Goal: Task Accomplishment & Management: Use online tool/utility

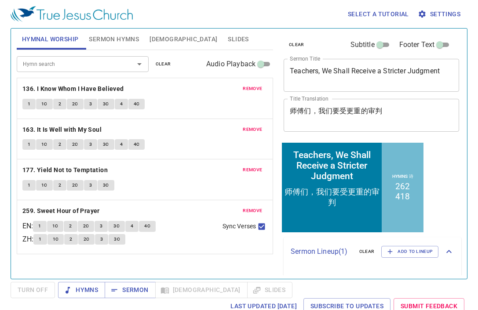
click at [324, 253] on p "Sermon Lineup ( 1 )" at bounding box center [321, 251] width 62 height 11
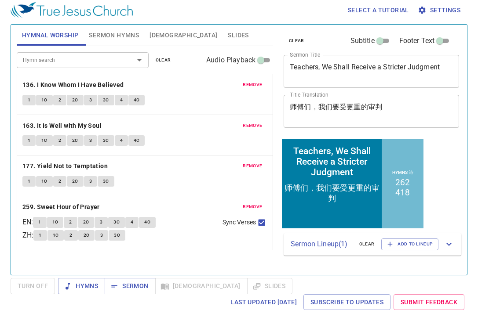
click at [338, 250] on div "Sermon Lineup ( 1 ) clear Add to Lineup" at bounding box center [371, 244] width 177 height 22
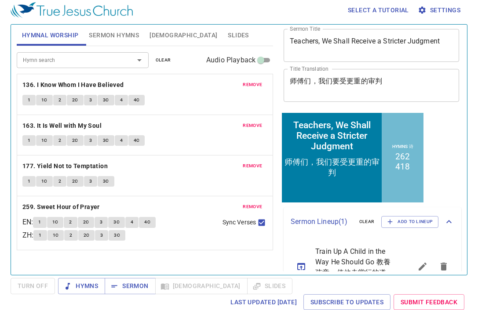
scroll to position [54, 0]
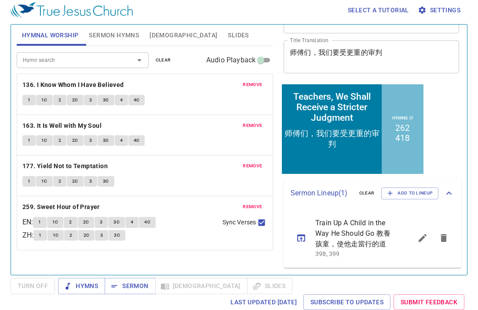
click at [334, 238] on span "Train Up A Child in the Way He Should Go 教養孩童，使他走當行的道" at bounding box center [353, 234] width 76 height 32
click at [347, 234] on span "Train Up A Child in the Way He Should Go 教養孩童，使他走當行的道" at bounding box center [353, 234] width 76 height 32
click at [301, 239] on icon "sermon lineup list" at bounding box center [301, 238] width 8 height 7
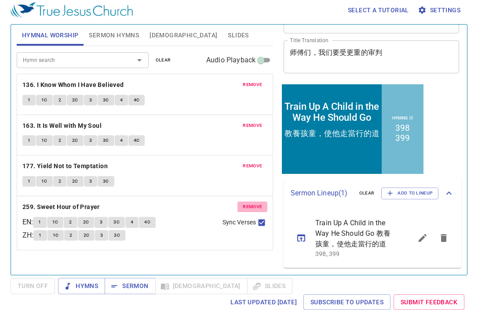
click at [251, 204] on span "remove" at bounding box center [251, 207] width 19 height 8
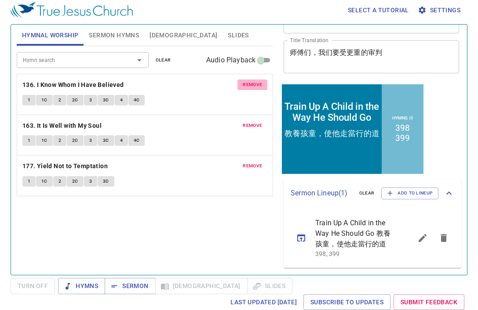
click at [254, 83] on span "remove" at bounding box center [251, 85] width 19 height 8
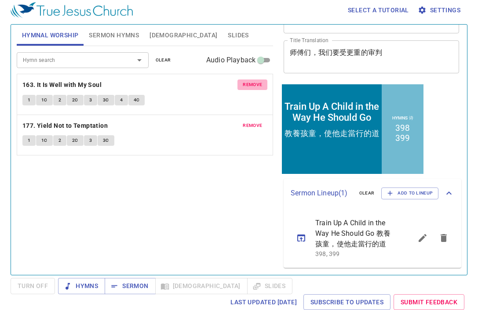
click at [254, 83] on span "remove" at bounding box center [251, 85] width 19 height 8
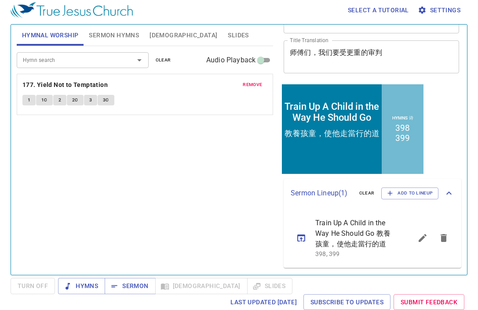
click at [254, 83] on span "remove" at bounding box center [251, 85] width 19 height 8
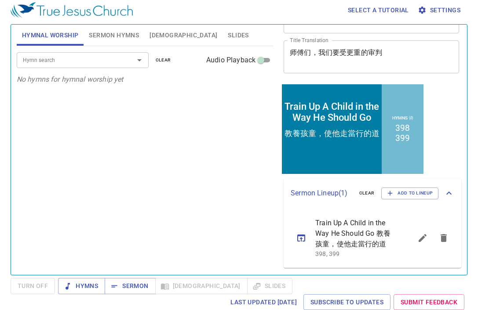
click at [103, 30] on span "Sermon Hymns" at bounding box center [114, 35] width 50 height 11
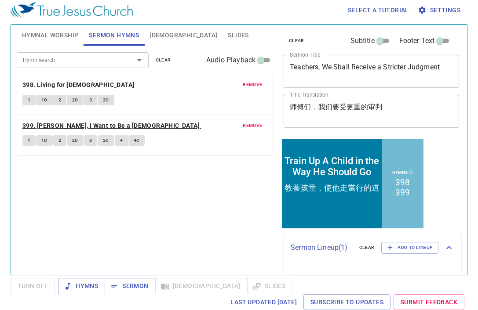
scroll to position [0, 0]
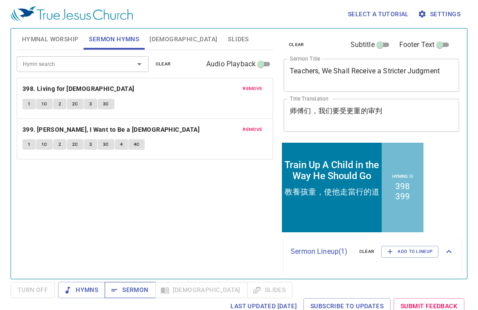
click at [125, 291] on span "Sermon" at bounding box center [130, 290] width 36 height 11
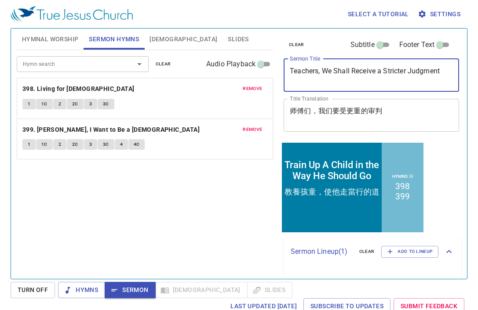
drag, startPoint x: 429, startPoint y: 76, endPoint x: 289, endPoint y: 72, distance: 140.6
click at [289, 72] on div "Train Up A Child in the Way He Should Go x Sermon Title" at bounding box center [370, 75] width 175 height 33
type textarea "Train Up A Child in the Way He Should Go"
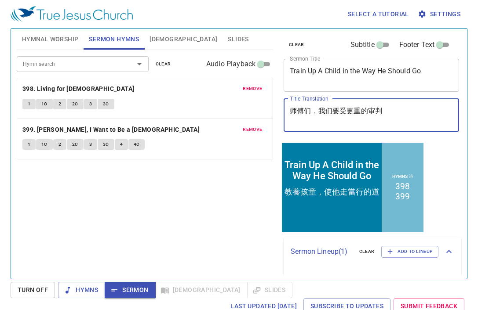
drag, startPoint x: 375, startPoint y: 112, endPoint x: 264, endPoint y: 110, distance: 110.7
click at [264, 110] on div "Hymnal Worship Sermon Hymns Bible Slides Hymn search Hymn search clear Audio Pl…" at bounding box center [238, 150] width 451 height 250
type textarea "教養孩童，使他走當行的道"
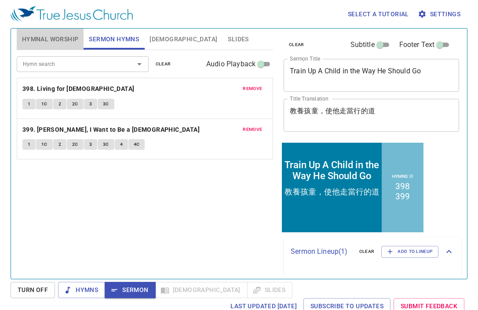
click at [62, 41] on span "Hymnal Worship" at bounding box center [50, 39] width 57 height 11
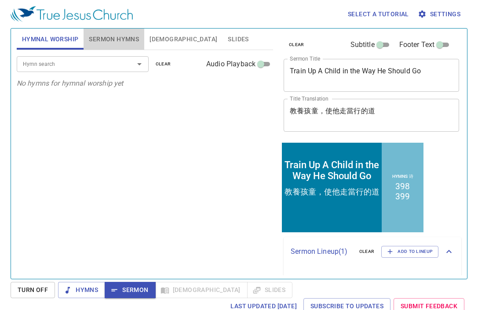
click at [110, 35] on span "Sermon Hymns" at bounding box center [114, 39] width 50 height 11
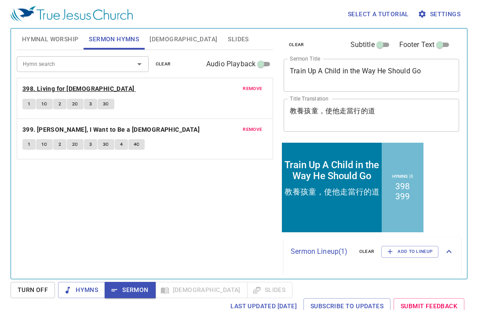
click at [69, 86] on b "398. Living for Jesus" at bounding box center [78, 88] width 112 height 11
click at [30, 105] on span "1" at bounding box center [29, 104] width 3 height 8
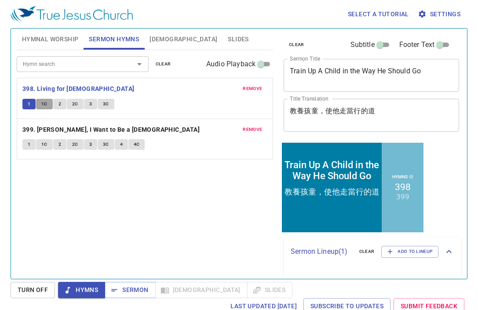
click at [46, 108] on button "1C" at bounding box center [44, 104] width 17 height 11
click at [60, 106] on span "2" at bounding box center [59, 104] width 3 height 8
click at [77, 103] on span "2C" at bounding box center [75, 104] width 6 height 8
click at [131, 289] on span "Sermon" at bounding box center [130, 290] width 36 height 11
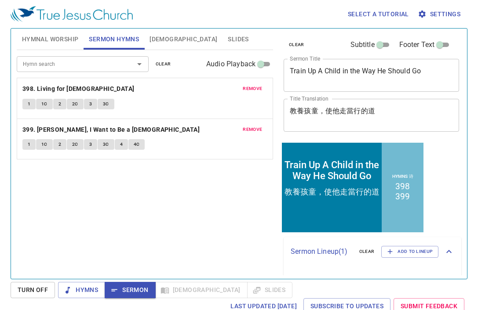
click at [228, 41] on span "Slides" at bounding box center [238, 39] width 21 height 11
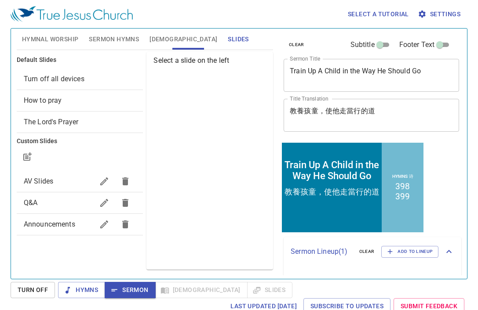
click at [80, 105] on span "How to pray" at bounding box center [80, 100] width 112 height 11
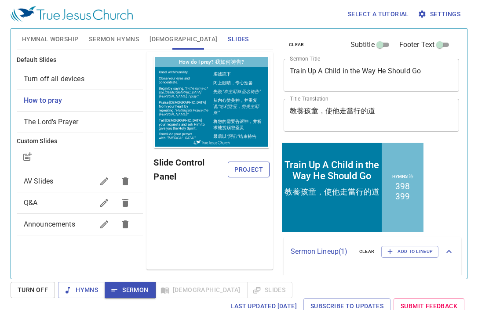
click at [235, 167] on span "Project" at bounding box center [249, 169] width 28 height 11
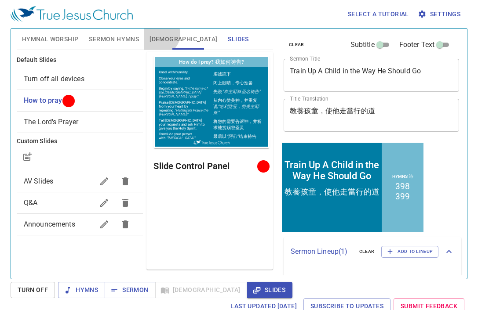
click at [159, 34] on span "[DEMOGRAPHIC_DATA]" at bounding box center [183, 39] width 68 height 11
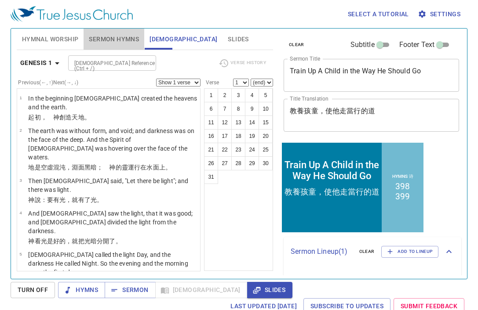
click at [113, 37] on span "Sermon Hymns" at bounding box center [114, 39] width 50 height 11
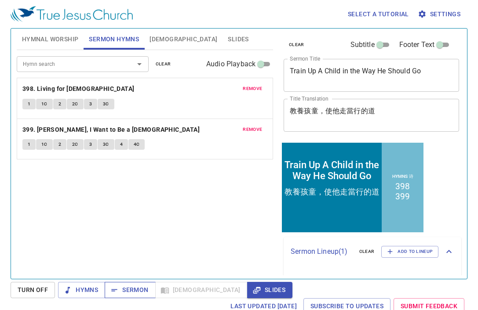
click at [134, 286] on span "Sermon" at bounding box center [130, 290] width 36 height 11
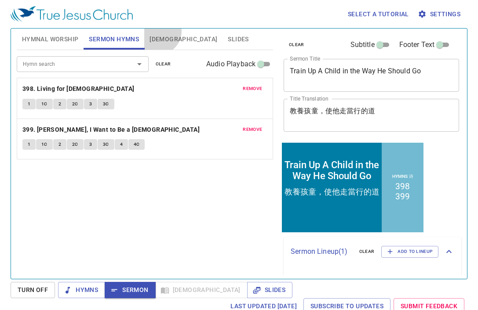
click at [158, 31] on button "[DEMOGRAPHIC_DATA]" at bounding box center [183, 39] width 78 height 21
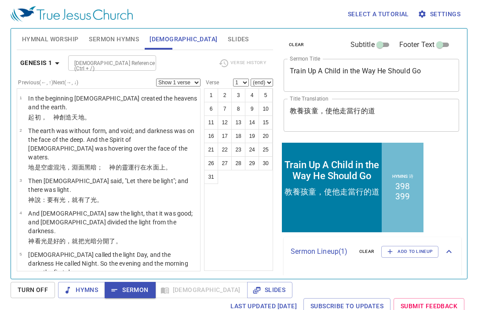
click at [118, 68] on div "[DEMOGRAPHIC_DATA] Reference (Ctrl + /)" at bounding box center [112, 62] width 88 height 15
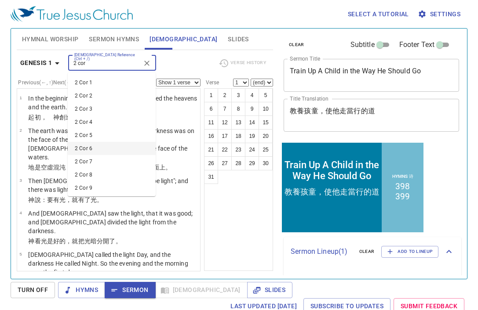
click at [89, 146] on li "2 Cor 6" at bounding box center [112, 148] width 88 height 13
type input "2 cor"
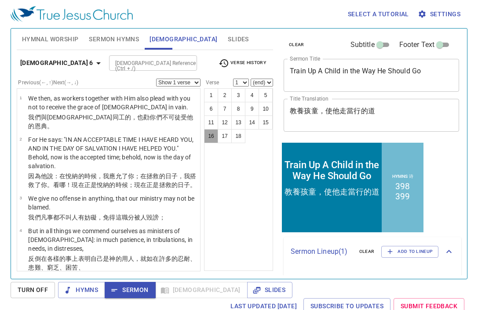
click at [204, 134] on button "16" at bounding box center [211, 136] width 14 height 14
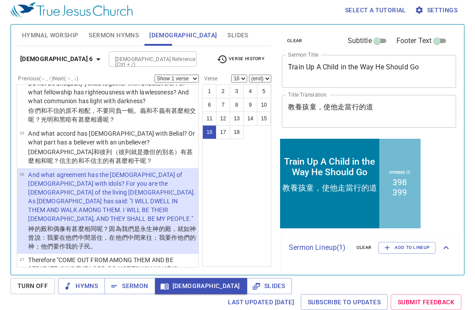
scroll to position [531, 0]
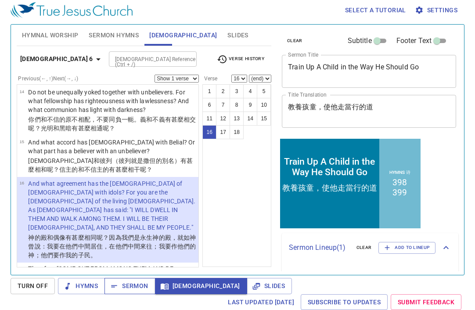
click at [141, 285] on span "Sermon" at bounding box center [130, 286] width 36 height 11
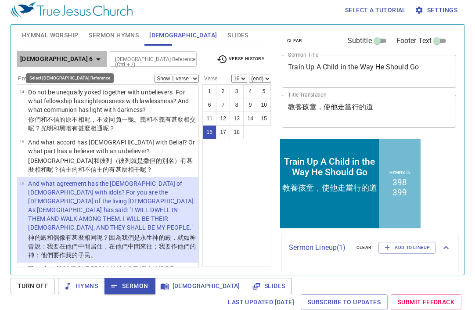
click at [68, 60] on b "2 Corinthians 6" at bounding box center [56, 59] width 73 height 11
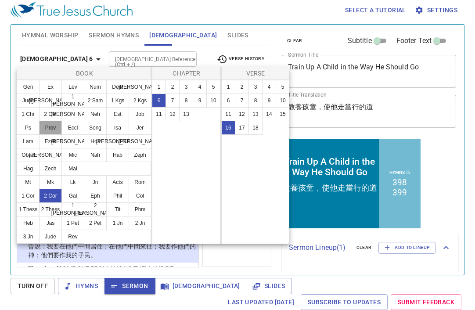
click at [53, 133] on button "Prov" at bounding box center [50, 128] width 23 height 14
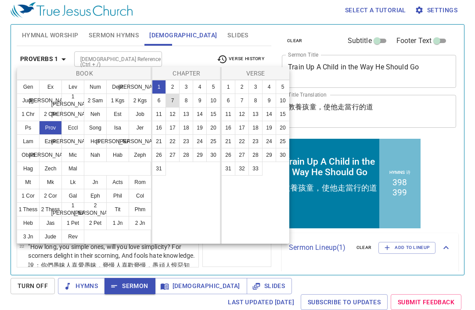
scroll to position [0, 0]
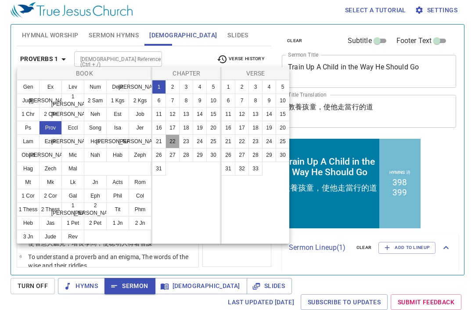
click at [176, 142] on button "22" at bounding box center [173, 141] width 14 height 14
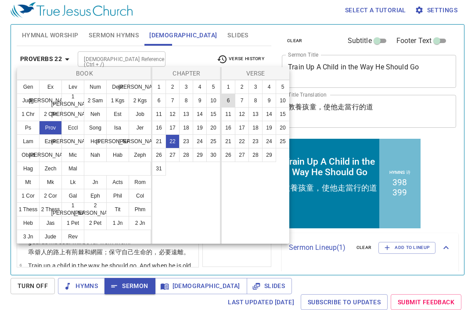
click at [227, 103] on button "6" at bounding box center [228, 101] width 14 height 14
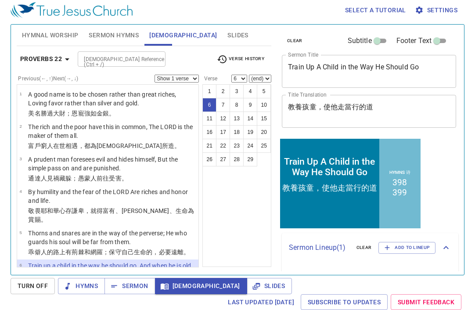
scroll to position [91, 0]
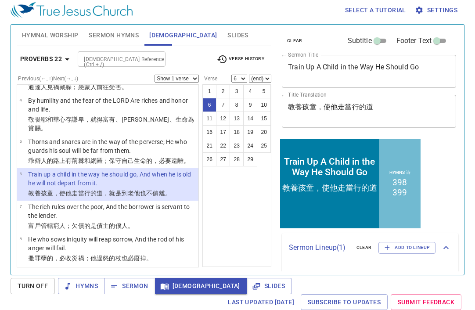
click at [58, 61] on b "Proverbs 22" at bounding box center [41, 59] width 42 height 11
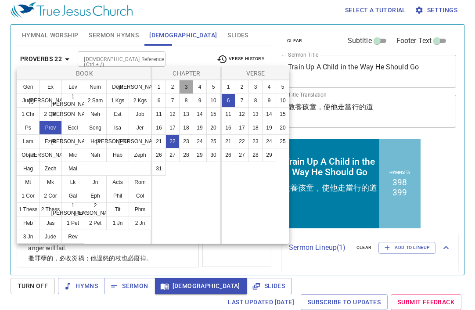
click at [184, 89] on button "3" at bounding box center [186, 87] width 14 height 14
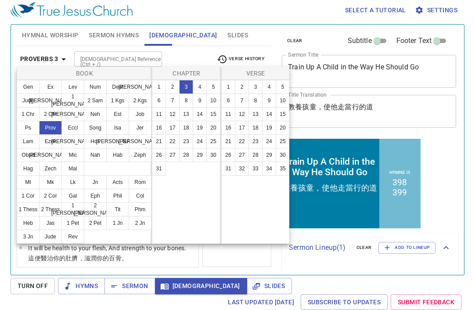
scroll to position [0, 0]
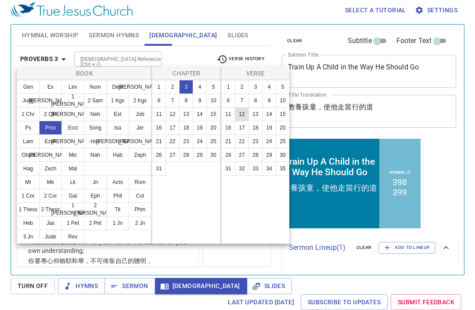
click at [242, 118] on button "12" at bounding box center [242, 114] width 14 height 14
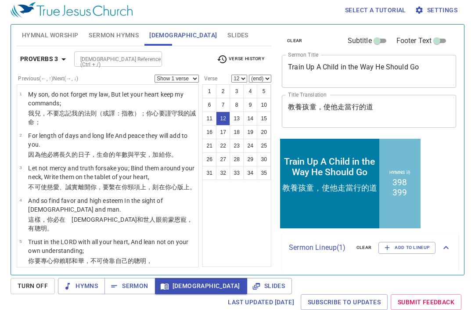
scroll to position [295, 0]
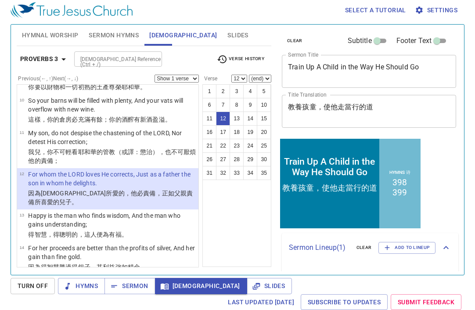
click at [54, 58] on b "Proverbs 3" at bounding box center [39, 59] width 38 height 11
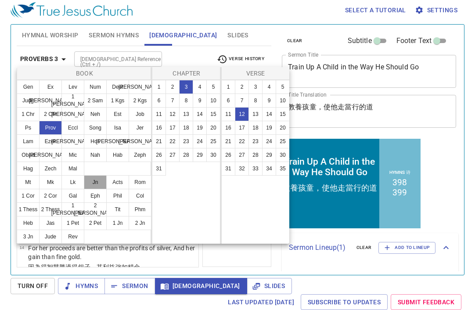
click at [97, 188] on button "Jn" at bounding box center [95, 182] width 23 height 14
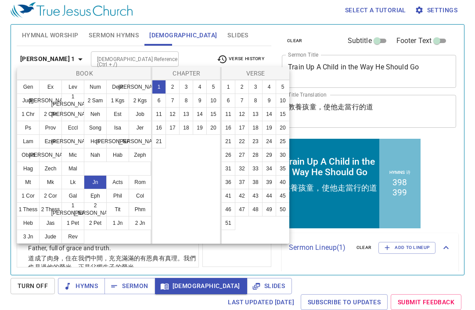
scroll to position [0, 0]
click at [96, 195] on button "Eph" at bounding box center [95, 196] width 23 height 14
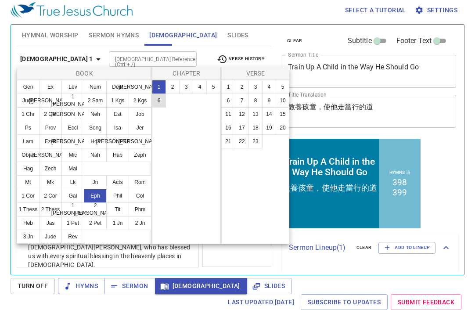
click at [158, 103] on button "6" at bounding box center [159, 101] width 14 height 14
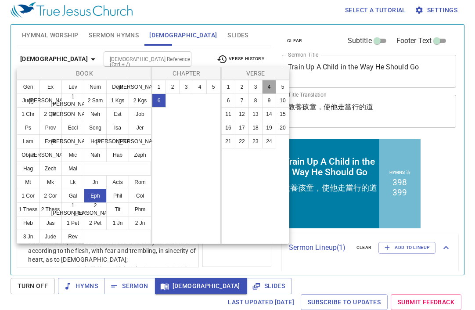
click at [270, 83] on button "4" at bounding box center [269, 87] width 14 height 14
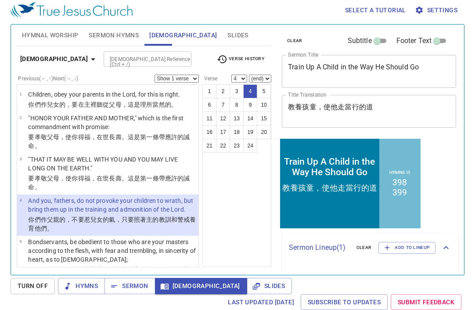
click at [222, 207] on div "1 2 3 4 5 6 7 8 9 10 11 12 13 14 15 16 17 18 19 20 21 22 23 24" at bounding box center [237, 175] width 69 height 183
click at [129, 282] on span "Sermon" at bounding box center [130, 286] width 36 height 11
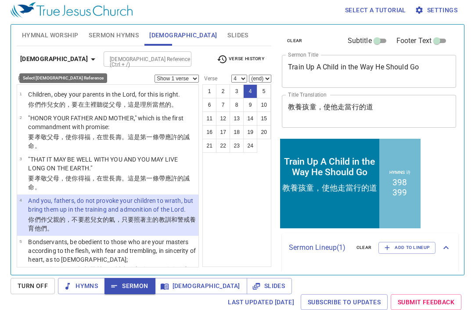
click at [53, 58] on b "Ephesians 6" at bounding box center [54, 59] width 68 height 11
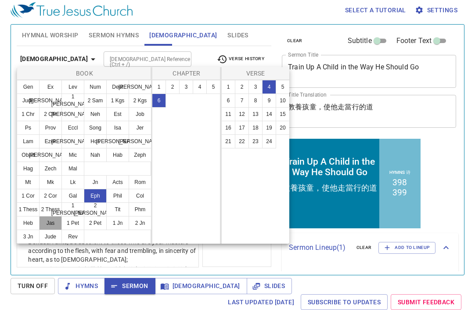
click at [51, 223] on button "Jas" at bounding box center [50, 223] width 23 height 14
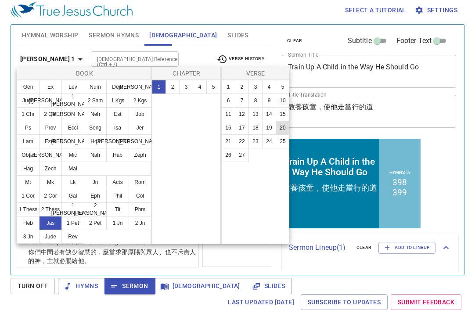
click at [279, 128] on button "20" at bounding box center [283, 128] width 14 height 14
select select "20"
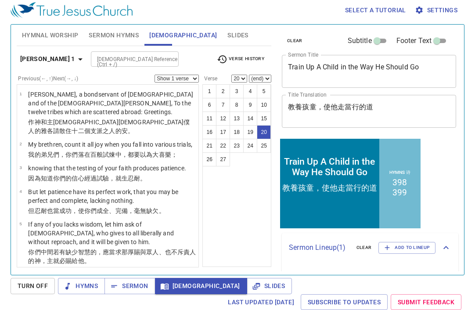
scroll to position [626, 0]
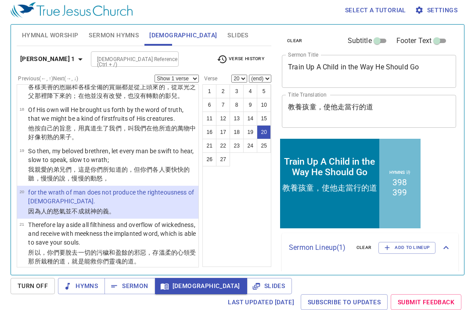
click at [91, 53] on div "[DEMOGRAPHIC_DATA] Reference (Ctrl + /)" at bounding box center [135, 58] width 88 height 15
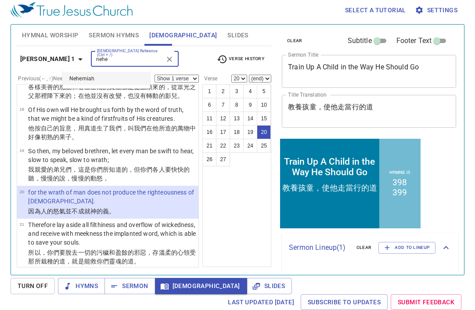
click at [82, 77] on li "Nehemiah" at bounding box center [106, 78] width 88 height 13
type input "nehe"
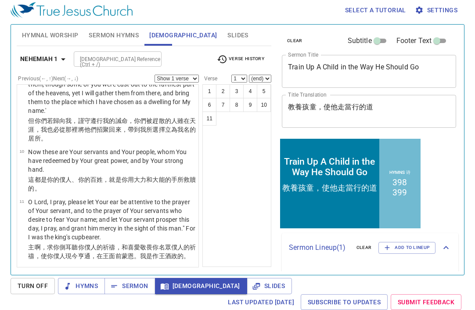
scroll to position [0, 0]
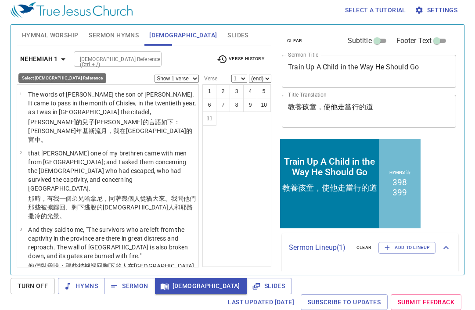
click at [54, 63] on b "Nehemiah 1" at bounding box center [39, 59] width 38 height 11
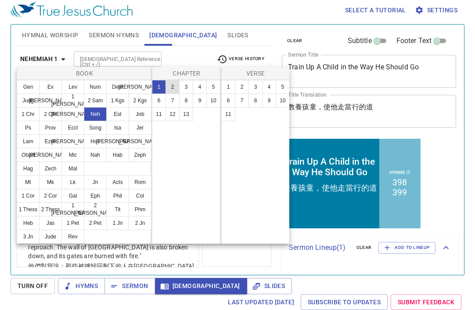
click at [175, 87] on button "2" at bounding box center [173, 87] width 14 height 14
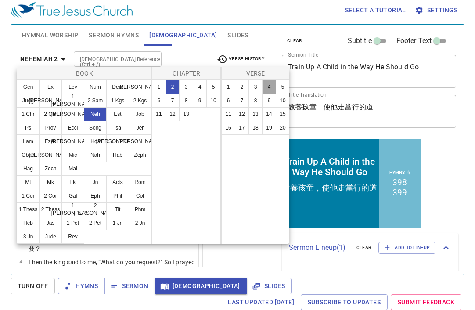
click at [267, 87] on button "4" at bounding box center [269, 87] width 14 height 14
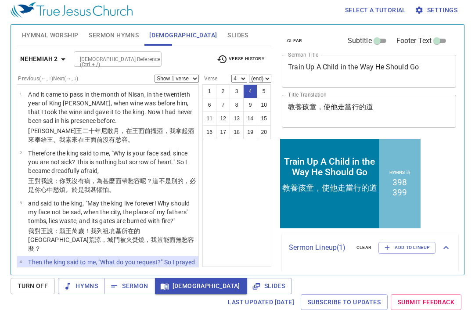
scroll to position [88, 0]
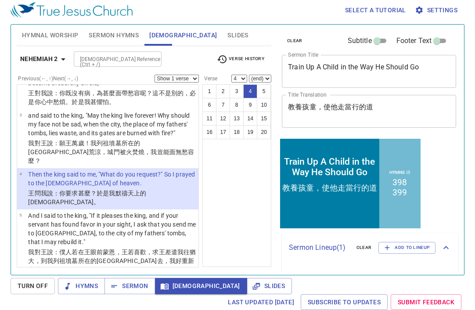
click at [30, 61] on b "Nehemiah 2" at bounding box center [39, 59] width 38 height 11
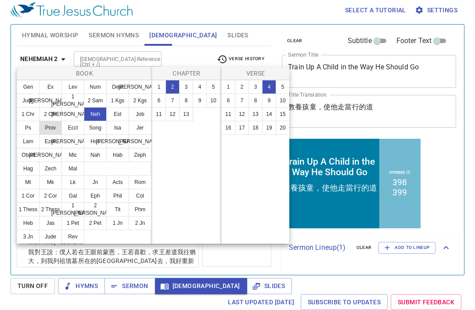
click at [52, 131] on button "Prov" at bounding box center [50, 128] width 23 height 14
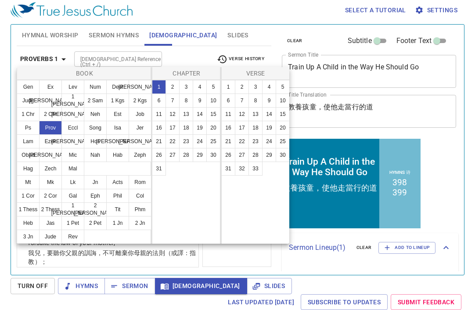
scroll to position [0, 0]
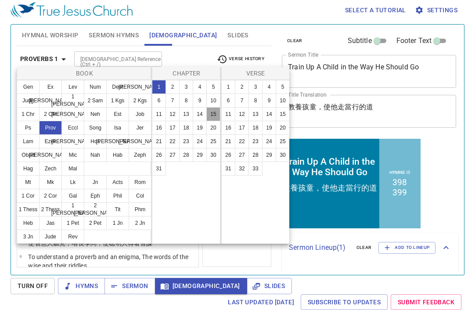
click at [212, 117] on button "15" at bounding box center [213, 114] width 14 height 14
click at [228, 92] on button "1" at bounding box center [228, 87] width 14 height 14
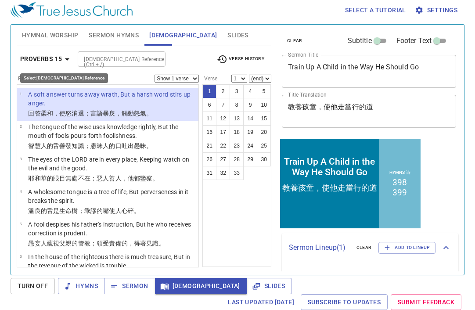
click at [60, 60] on b "Proverbs 15" at bounding box center [41, 59] width 42 height 11
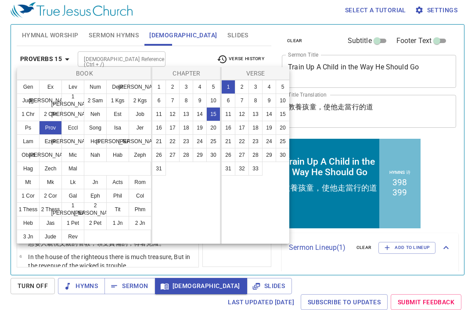
click at [60, 60] on div at bounding box center [237, 155] width 475 height 310
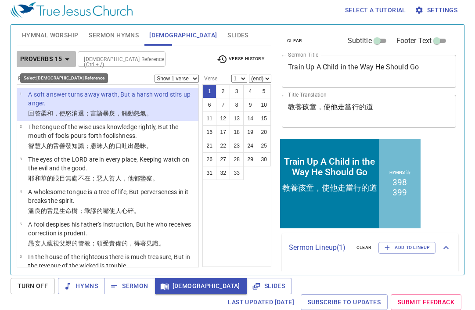
click at [60, 60] on b "Proverbs 15" at bounding box center [41, 59] width 42 height 11
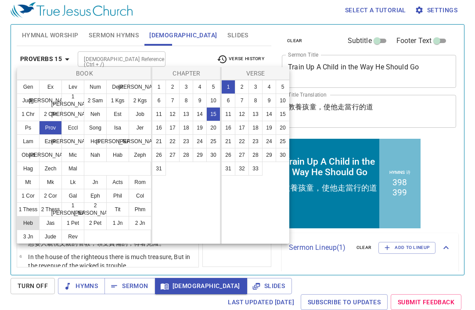
click at [32, 221] on button "Heb" at bounding box center [28, 223] width 23 height 14
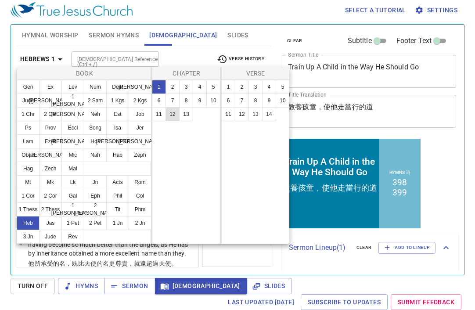
click at [173, 113] on button "12" at bounding box center [173, 114] width 14 height 14
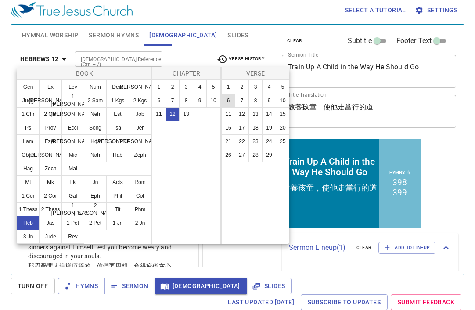
click at [228, 103] on button "6" at bounding box center [228, 101] width 14 height 14
select select "6"
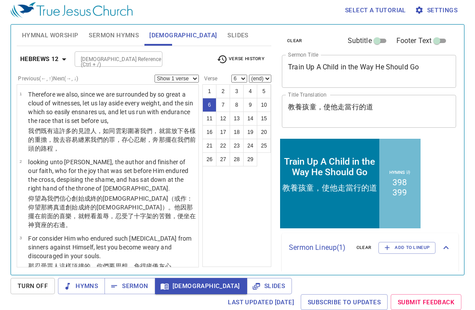
scroll to position [188, 0]
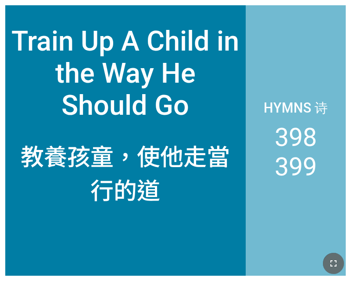
click at [337, 266] on icon "button" at bounding box center [334, 263] width 11 height 11
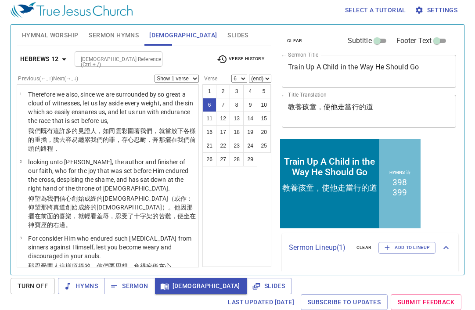
scroll to position [188, 0]
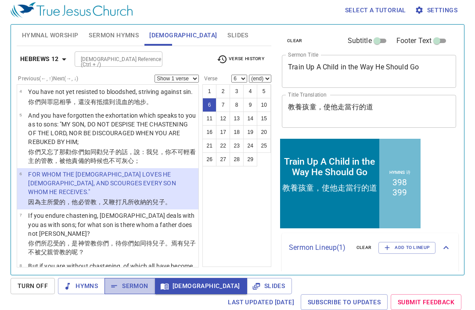
click at [132, 289] on span "Sermon" at bounding box center [130, 286] width 36 height 11
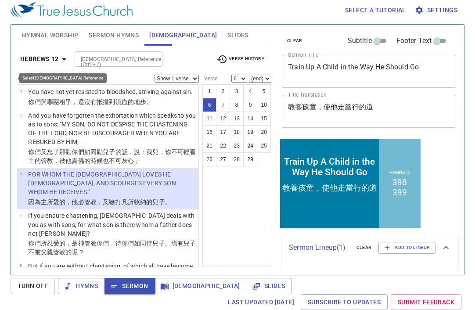
click at [40, 55] on b "Hebrews 12" at bounding box center [39, 59] width 39 height 11
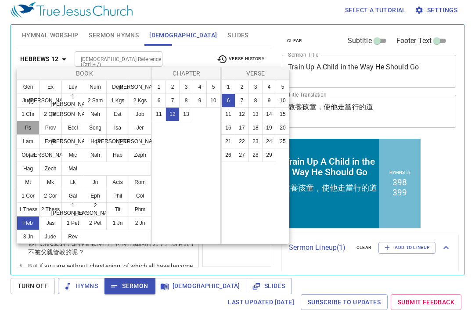
click at [32, 127] on button "Ps" at bounding box center [28, 128] width 23 height 14
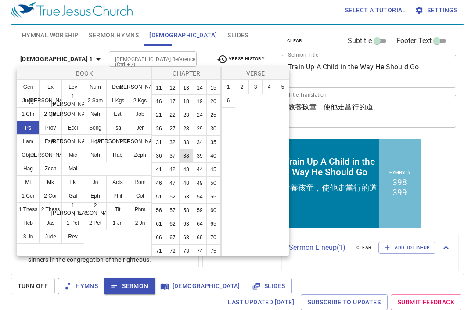
scroll to position [29, 0]
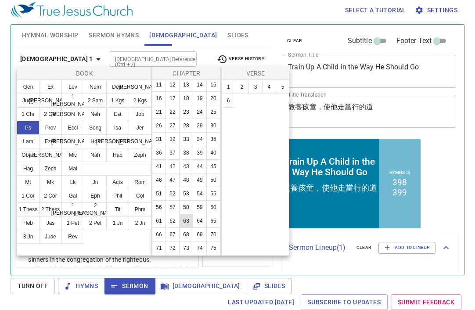
click at [181, 220] on button "63" at bounding box center [186, 221] width 14 height 14
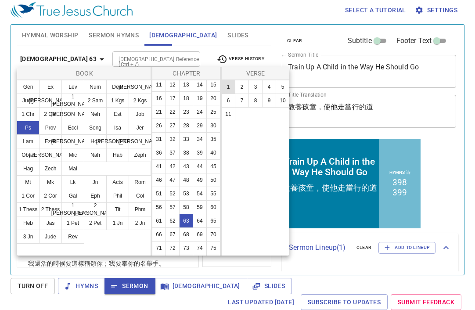
click at [231, 87] on button "1" at bounding box center [228, 87] width 14 height 14
select select "1"
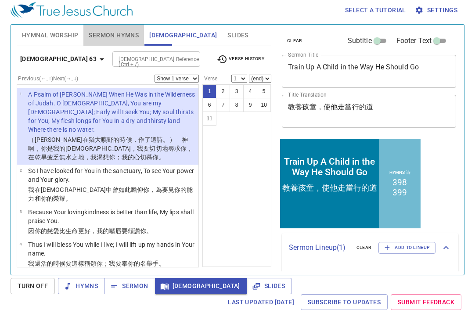
click at [108, 36] on span "Sermon Hymns" at bounding box center [114, 35] width 50 height 11
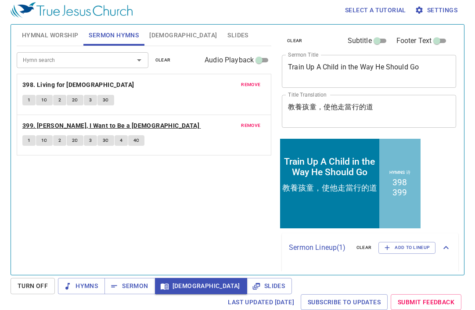
click at [107, 127] on b "399. Lord, I Want to Be a Christian" at bounding box center [110, 125] width 177 height 11
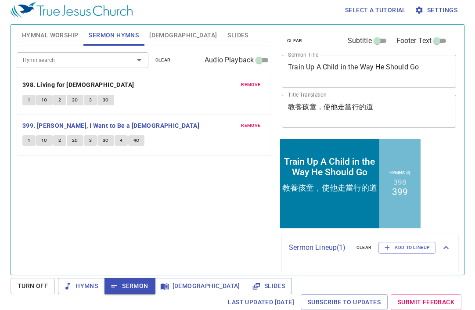
click at [28, 141] on span "1" at bounding box center [29, 141] width 3 height 8
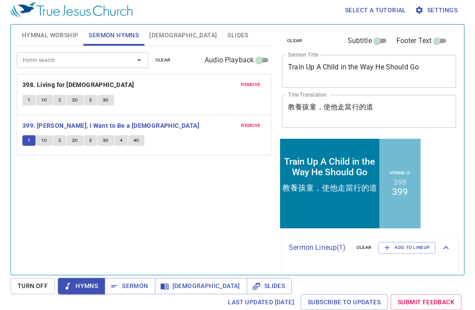
scroll to position [4, 0]
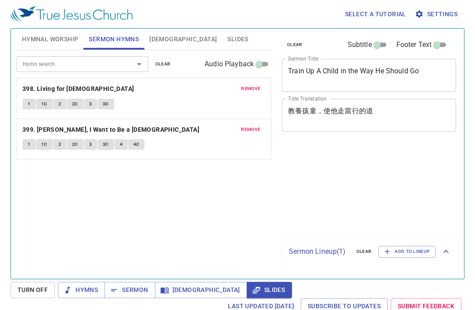
scroll to position [4, 0]
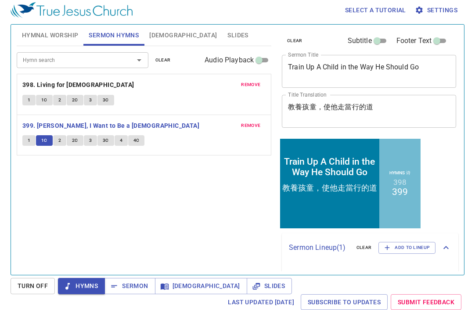
scroll to position [4, 0]
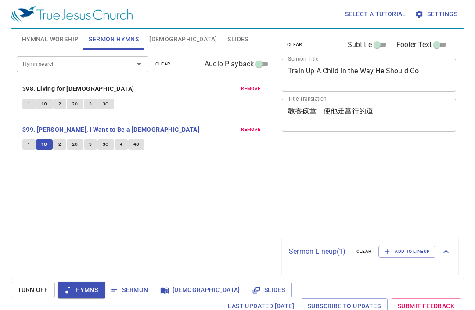
scroll to position [4, 0]
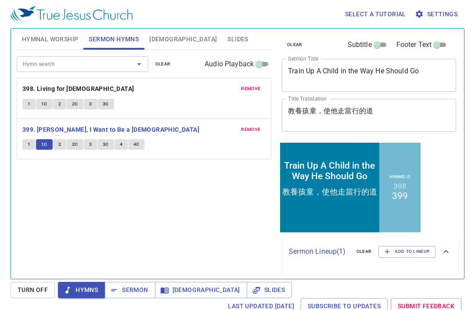
scroll to position [4, 0]
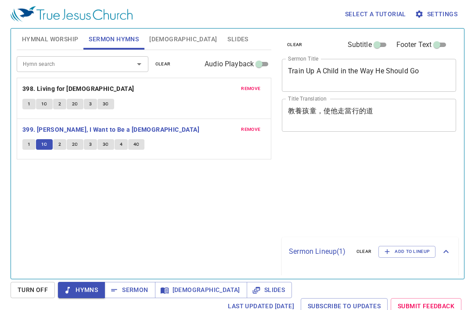
scroll to position [4, 0]
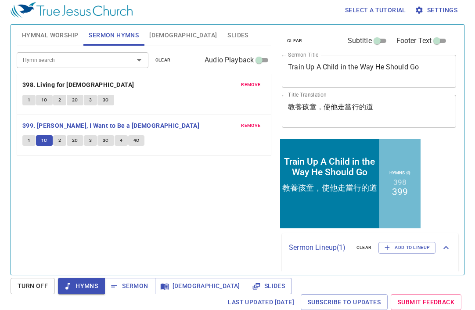
scroll to position [4, 0]
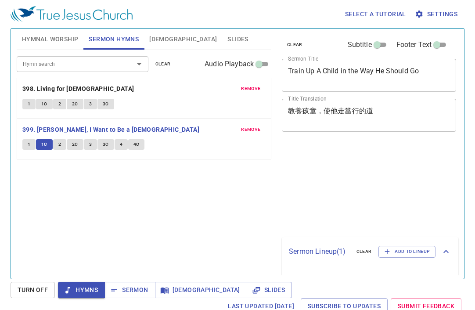
scroll to position [4, 0]
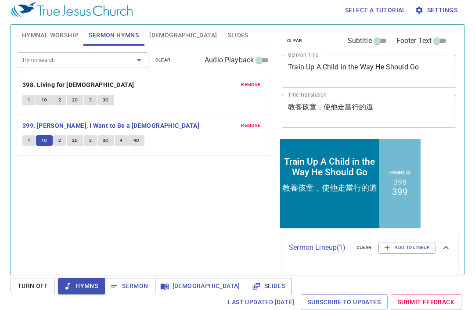
scroll to position [4, 0]
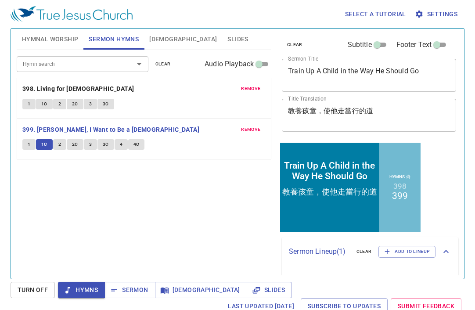
scroll to position [4, 0]
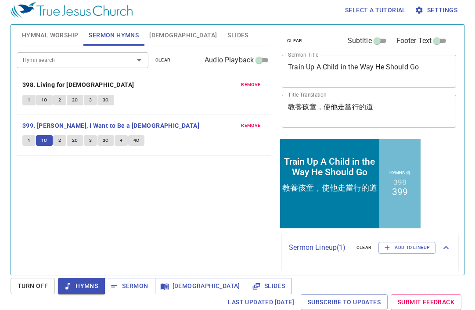
scroll to position [4, 0]
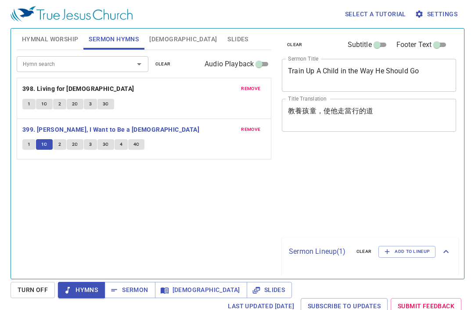
scroll to position [4, 0]
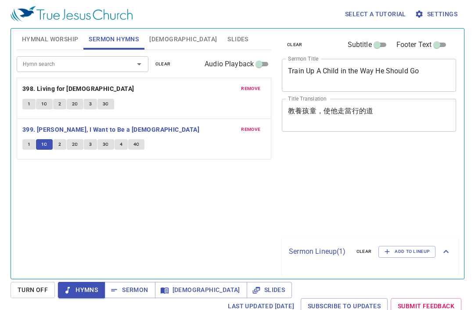
scroll to position [4, 0]
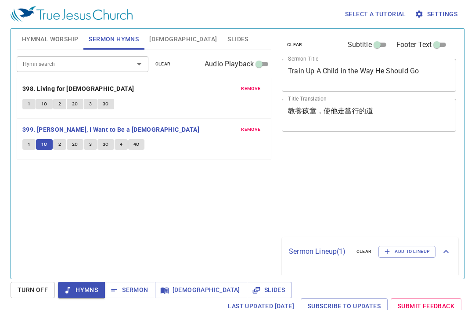
scroll to position [4, 0]
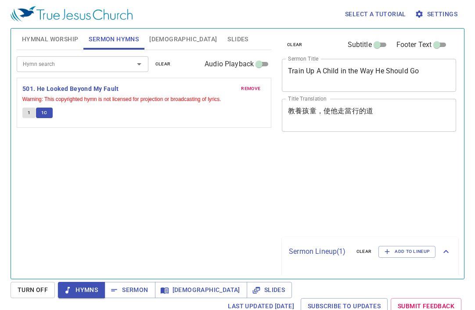
scroll to position [4, 0]
